Goal: Understand process/instructions

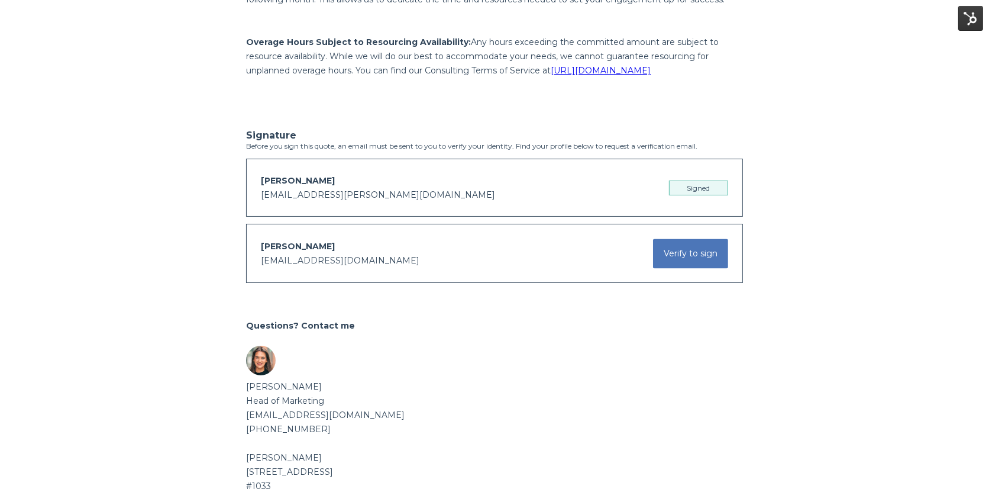
scroll to position [2453, 0]
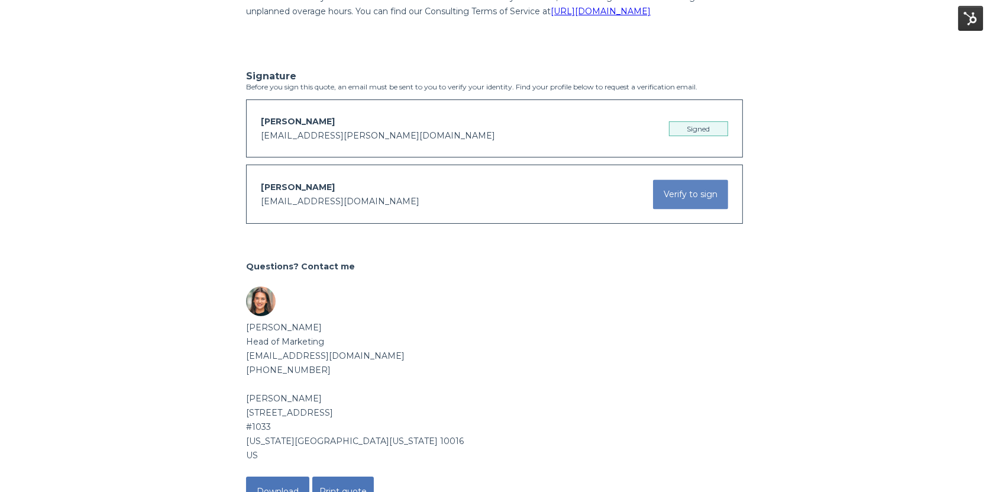
click at [692, 209] on button "Verify to sign" at bounding box center [690, 194] width 75 height 30
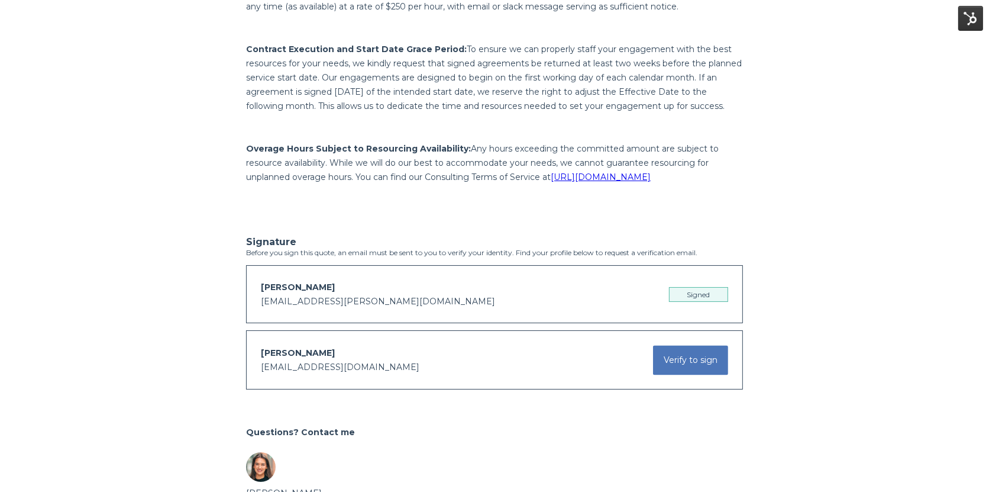
scroll to position [2494, 0]
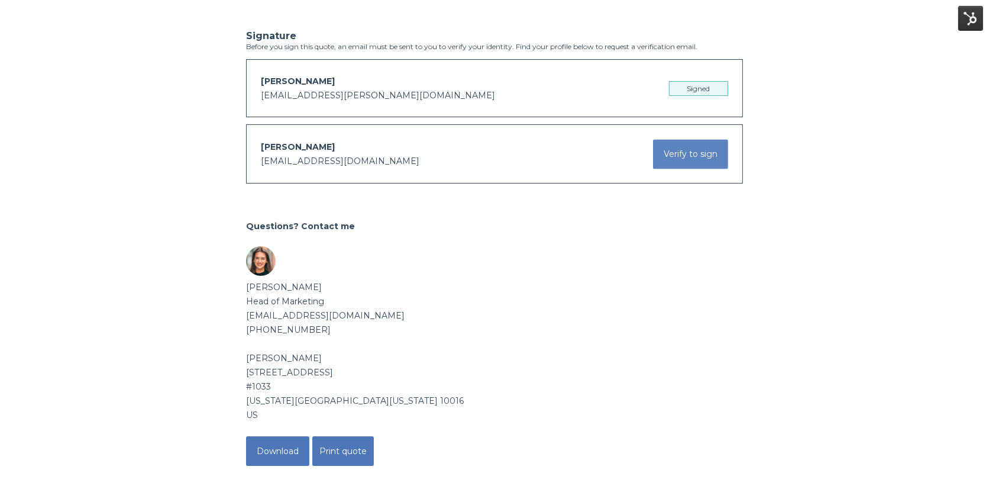
click at [683, 169] on button "Verify to sign" at bounding box center [690, 154] width 75 height 30
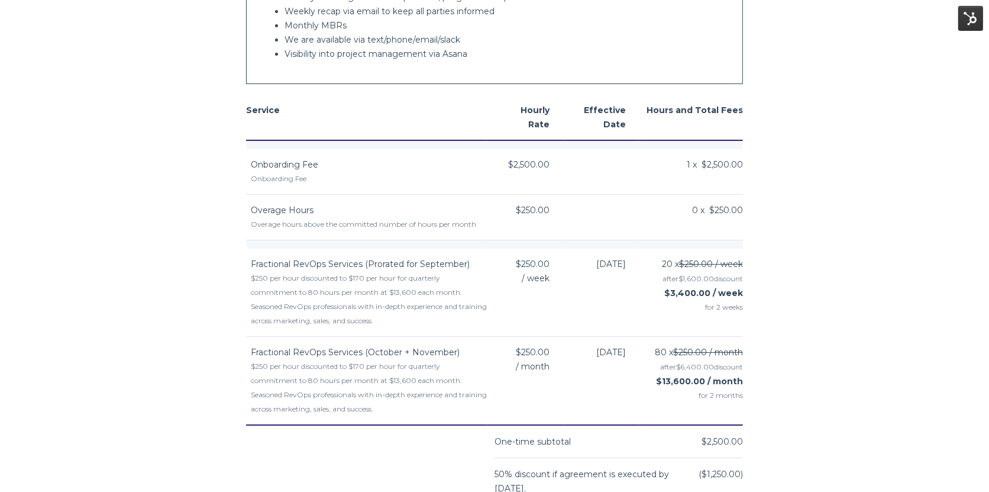
scroll to position [1523, 0]
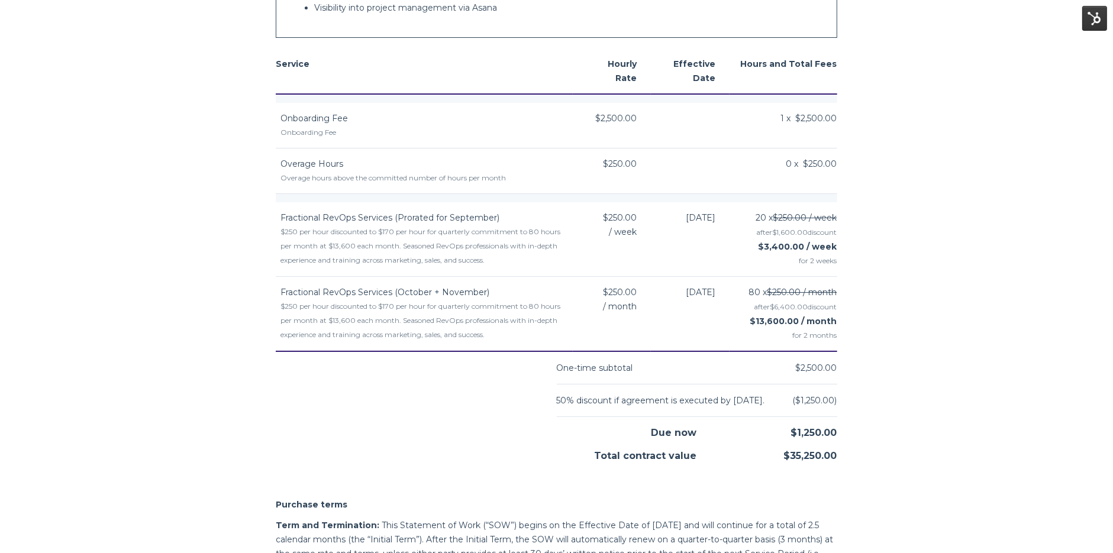
scroll to position [1493, 0]
